Goal: Information Seeking & Learning: Learn about a topic

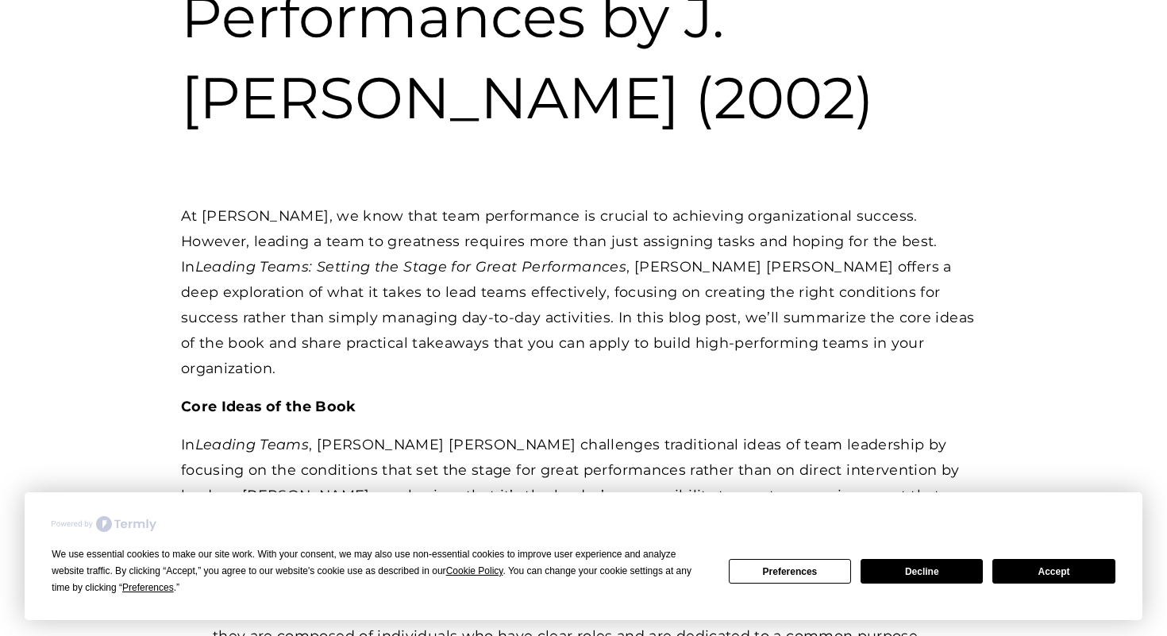
scroll to position [443, 0]
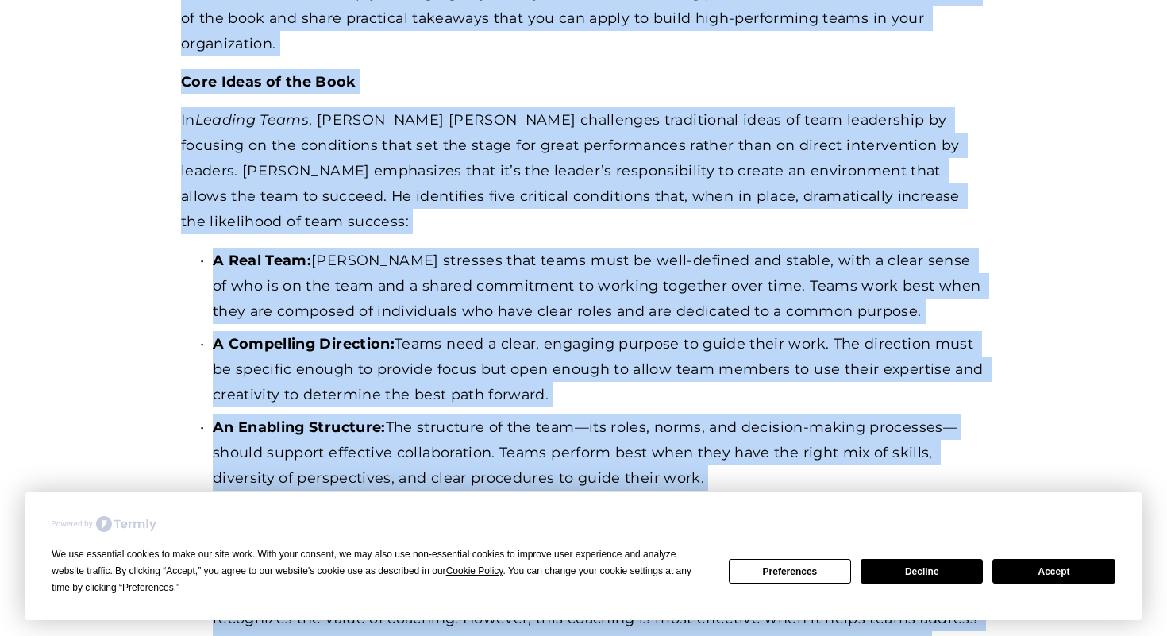
drag, startPoint x: 189, startPoint y: 156, endPoint x: 1162, endPoint y: 632, distance: 1083.0
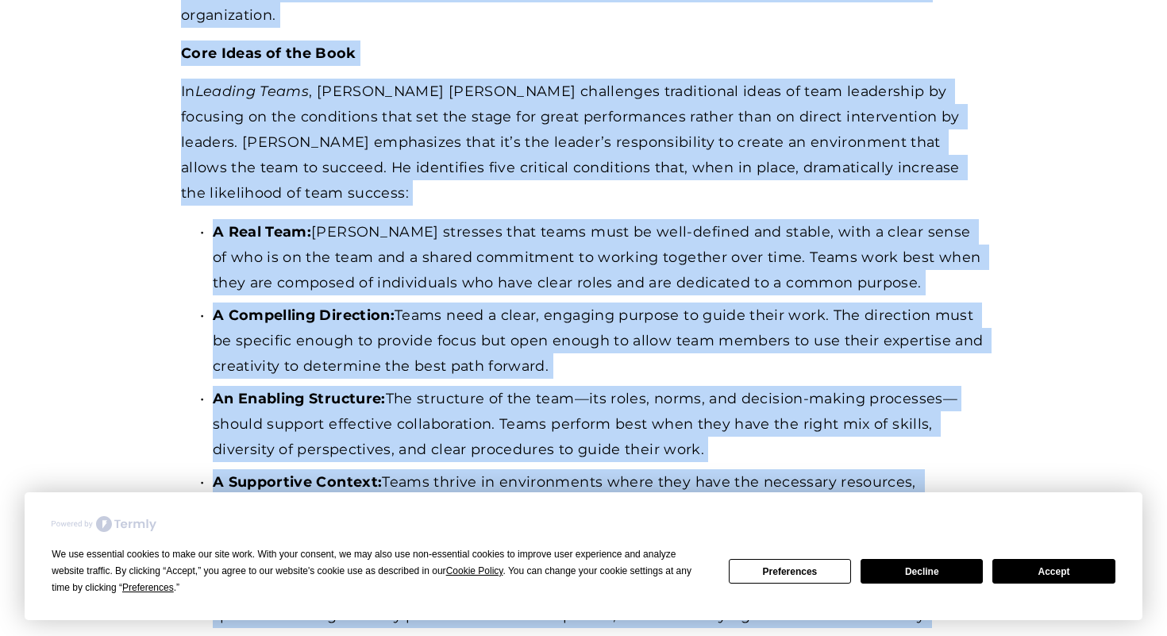
copy div "t tandi, we know that team performance is crucial to achieving organizational s…"
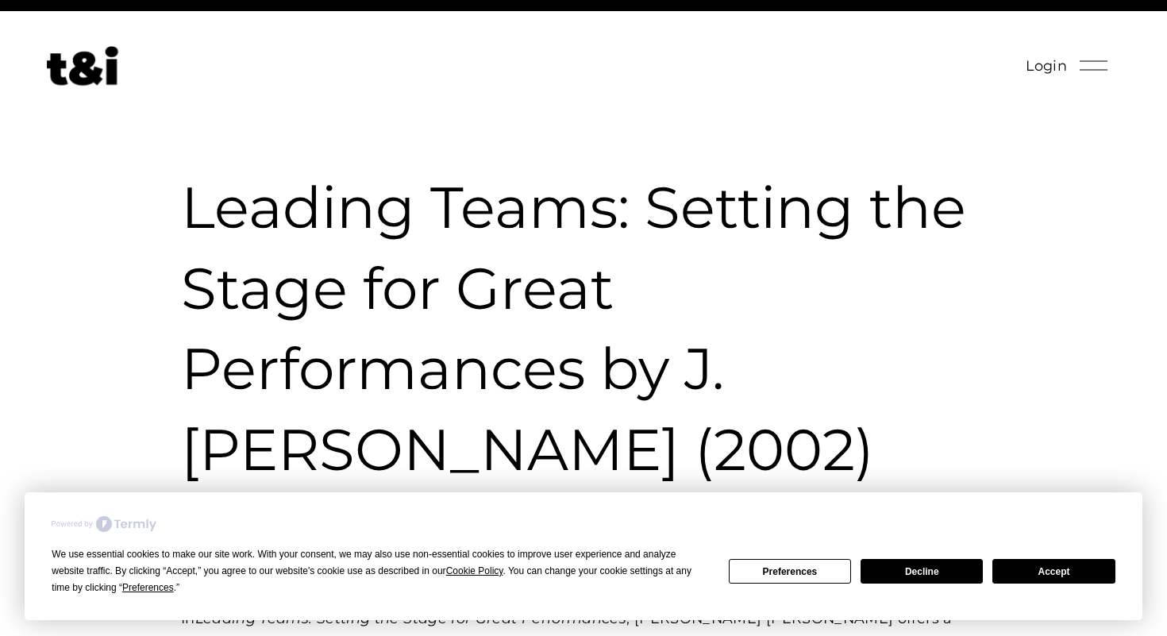
scroll to position [40, 0]
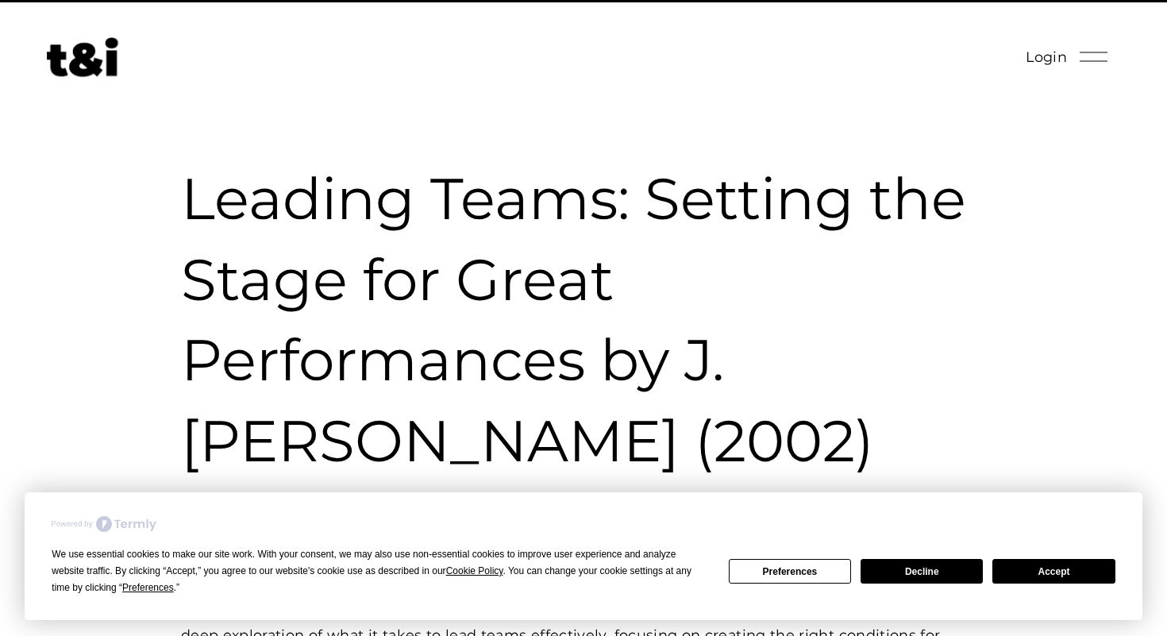
click at [299, 159] on h1 "Leading Teams: Setting the Stage for Great Performances by J. [PERSON_NAME] (20…" at bounding box center [583, 320] width 805 height 322
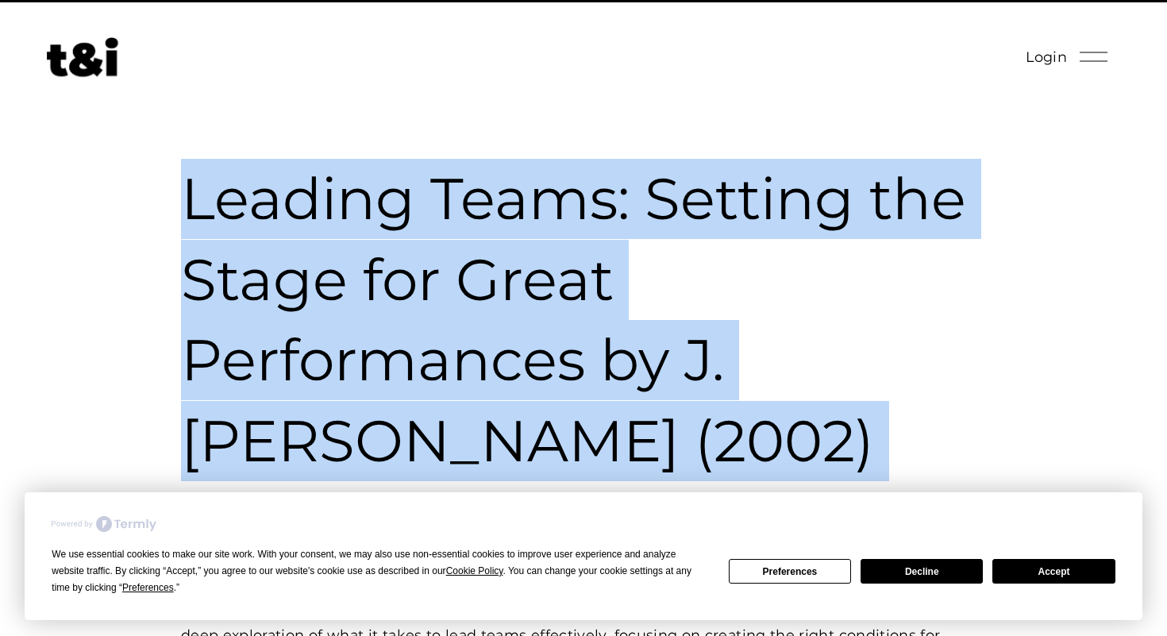
drag, startPoint x: 299, startPoint y: 159, endPoint x: 673, endPoint y: 410, distance: 450.7
click at [673, 410] on h1 "Leading Teams: Setting the Stage for Great Performances by J. [PERSON_NAME] (20…" at bounding box center [583, 320] width 805 height 322
copy div "Leading Teams: Setting the Stage for Great Performances by J. [PERSON_NAME] (20…"
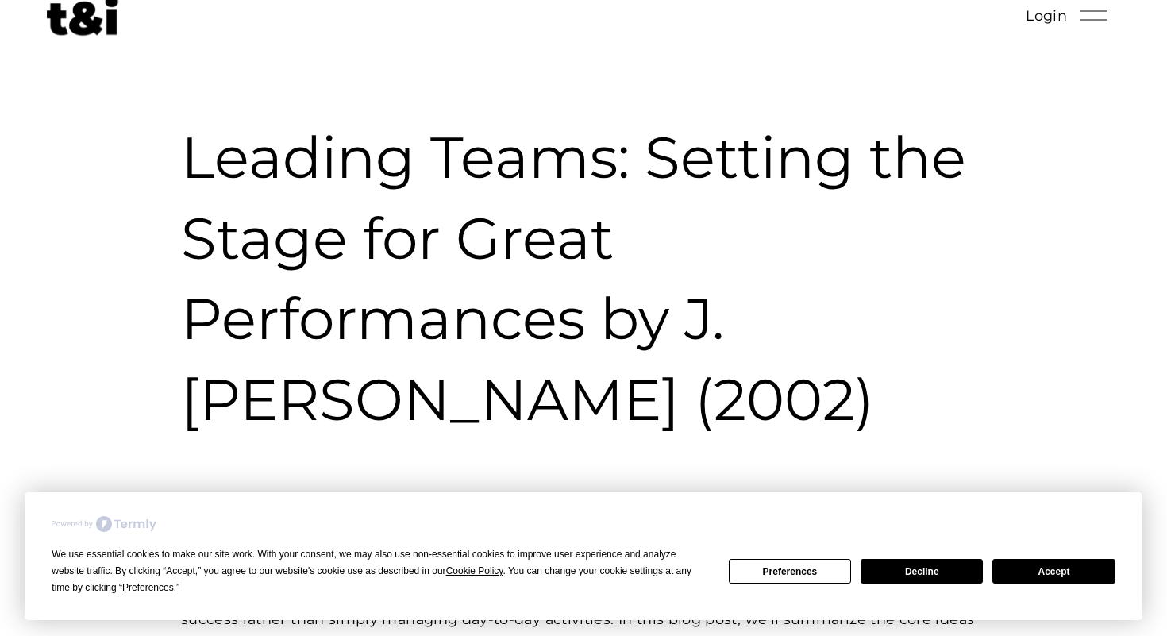
scroll to position [87, 0]
